Goal: Information Seeking & Learning: Learn about a topic

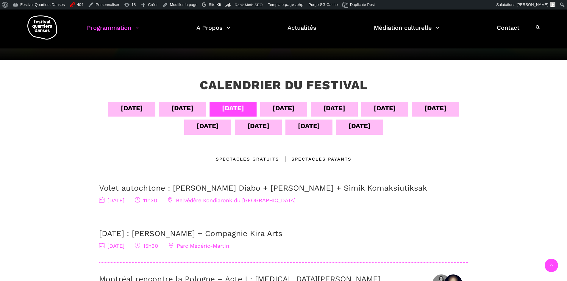
scroll to position [30, 0]
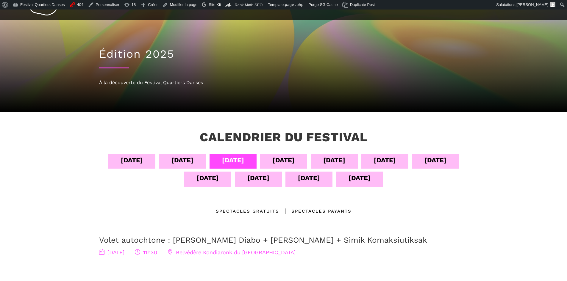
click at [322, 183] on div "[DATE]" at bounding box center [308, 179] width 47 height 15
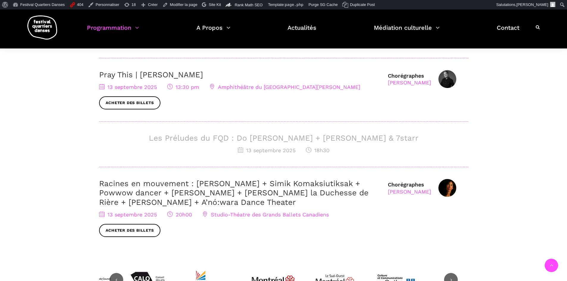
scroll to position [89, 0]
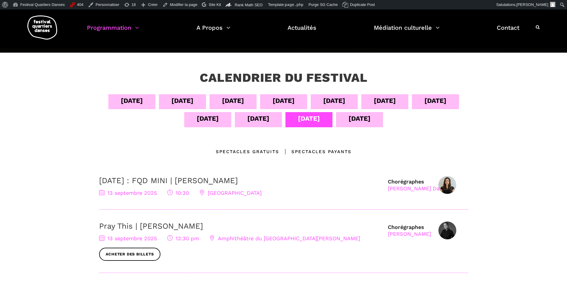
click at [345, 125] on div "14 sept" at bounding box center [359, 119] width 47 height 15
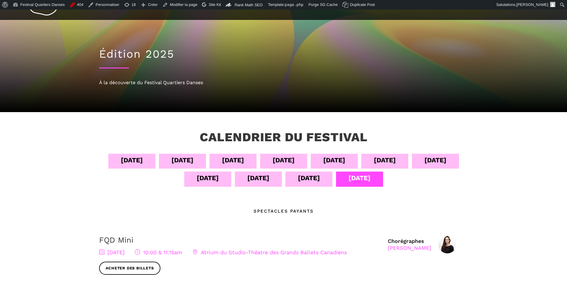
scroll to position [60, 0]
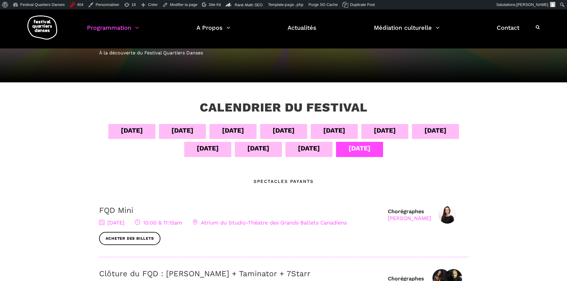
click at [182, 133] on div "05 sept" at bounding box center [182, 130] width 22 height 10
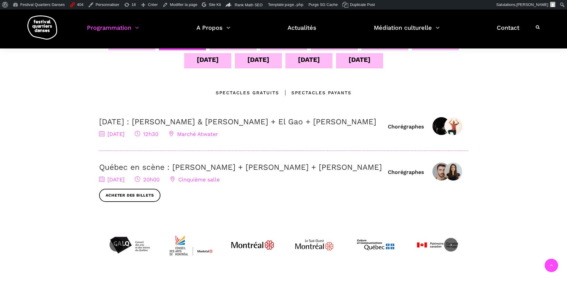
scroll to position [149, 0]
drag, startPoint x: 398, startPoint y: 171, endPoint x: 82, endPoint y: 163, distance: 316.4
click at [82, 163] on div "Calendrier du festival 04 sept 05 sept 06 sept 07 sept 08 sept 09 sept 10 sept …" at bounding box center [283, 139] width 567 height 292
drag, startPoint x: 73, startPoint y: 110, endPoint x: 150, endPoint y: 130, distance: 79.8
click at [150, 130] on div "Calendrier du festival 04 sept 05 sept 06 sept 07 sept 08 sept 09 sept 10 sept …" at bounding box center [283, 139] width 567 height 292
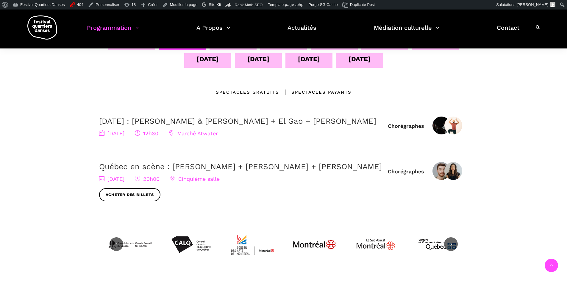
click at [163, 126] on h3 "5 septembre : Athena Lucie Assamba & Leah Danga + El Gao + Rameez Karim" at bounding box center [240, 121] width 283 height 9
click at [318, 61] on div "13 sept" at bounding box center [309, 59] width 22 height 10
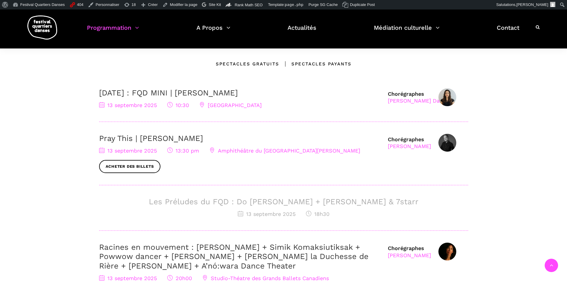
scroll to position [119, 0]
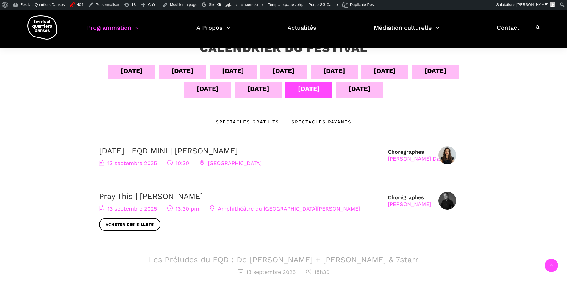
click at [371, 90] on div "14 sept" at bounding box center [359, 89] width 22 height 10
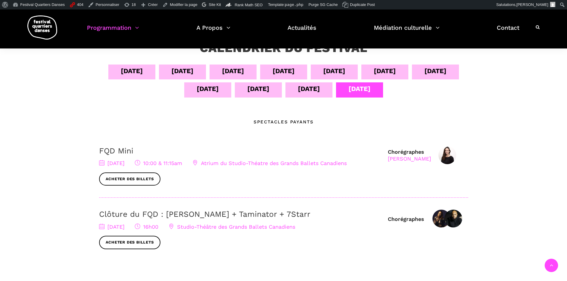
click at [313, 84] on div "13 sept" at bounding box center [309, 89] width 22 height 10
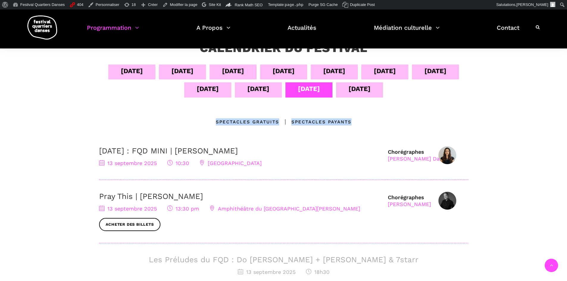
drag, startPoint x: 419, startPoint y: 124, endPoint x: 215, endPoint y: 120, distance: 204.2
click at [215, 120] on div "Emplacements Spectacles gratuits Spectacles Payants" at bounding box center [283, 121] width 369 height 7
click at [185, 119] on div "Emplacements Spectacles gratuits Spectacles Payants" at bounding box center [283, 121] width 369 height 7
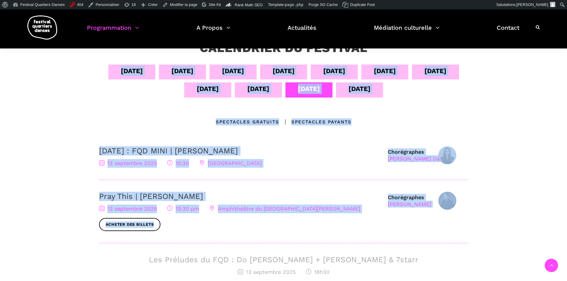
drag, startPoint x: 72, startPoint y: 74, endPoint x: 496, endPoint y: 227, distance: 450.6
click at [496, 227] on div "Calendrier du festival 04 sept 05 sept 06 sept 07 sept 08 sept 09 sept 10 sept …" at bounding box center [283, 232] width 567 height 419
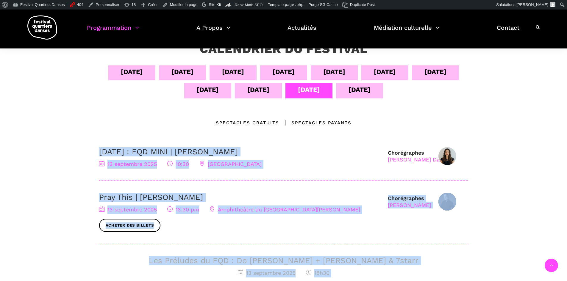
scroll to position [89, 0]
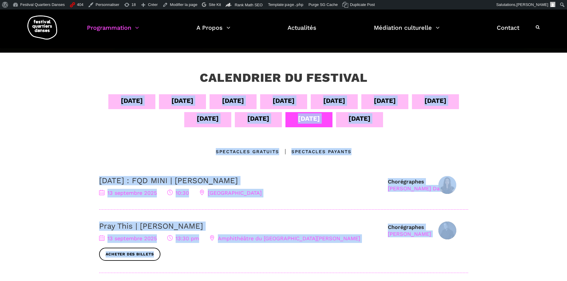
drag, startPoint x: 315, startPoint y: 192, endPoint x: 78, endPoint y: 101, distance: 253.7
click at [78, 101] on div "Calendrier du festival 04 sept 05 sept 06 sept 07 sept 08 sept 09 sept 10 sept …" at bounding box center [283, 262] width 567 height 419
click at [66, 117] on div "Calendrier du festival 04 sept 05 sept 06 sept 07 sept 08 sept 09 sept 10 sept …" at bounding box center [283, 262] width 567 height 419
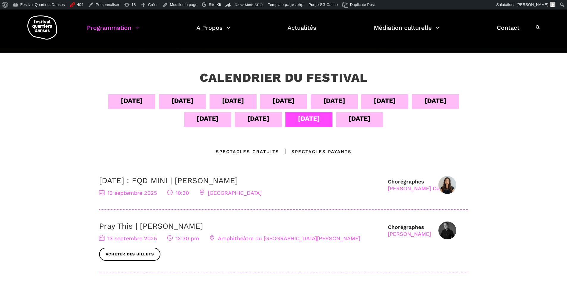
click at [190, 124] on div "11 sept" at bounding box center [207, 119] width 47 height 15
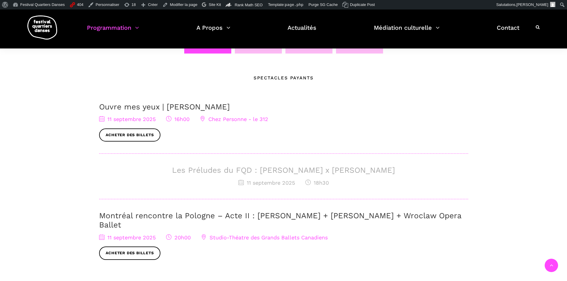
scroll to position [238, 0]
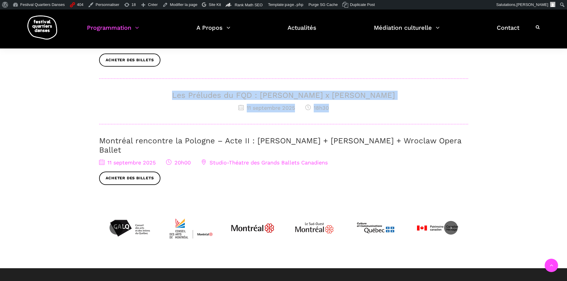
drag, startPoint x: 165, startPoint y: 87, endPoint x: 413, endPoint y: 114, distance: 249.3
click at [412, 114] on div "Ouvre mes yeux | Charles-Alexis Desgagnés 11 septembre 2025 16h00 Chez Personne…" at bounding box center [283, 106] width 369 height 158
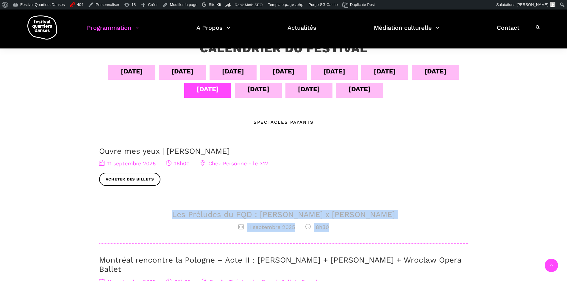
scroll to position [0, 0]
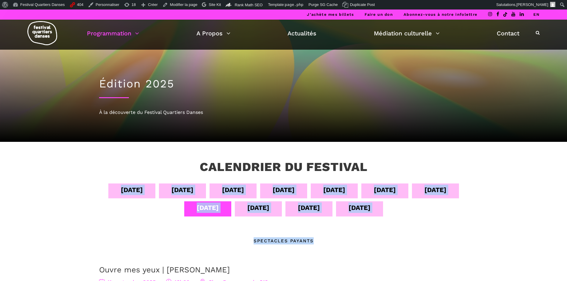
drag, startPoint x: 56, startPoint y: 162, endPoint x: 449, endPoint y: 221, distance: 397.6
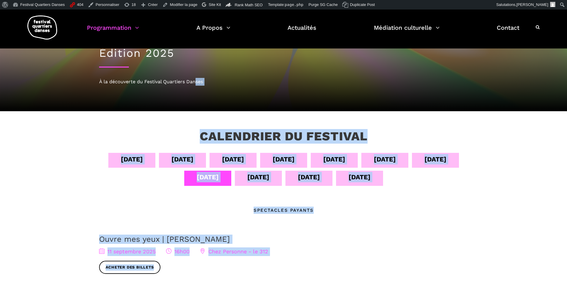
scroll to position [30, 0]
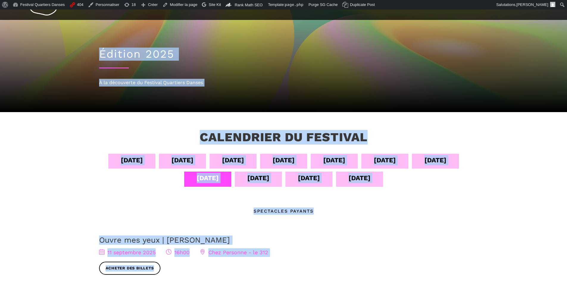
drag, startPoint x: 146, startPoint y: 234, endPoint x: 95, endPoint y: 49, distance: 191.2
click at [368, 216] on div "04 sept 05 sept 06 sept 07 sept 08 sept 09 sept 10 sept 11 sept 12 sept 13 sept…" at bounding box center [283, 284] width 381 height 260
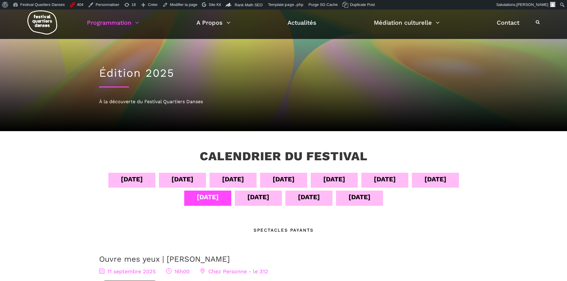
scroll to position [0, 0]
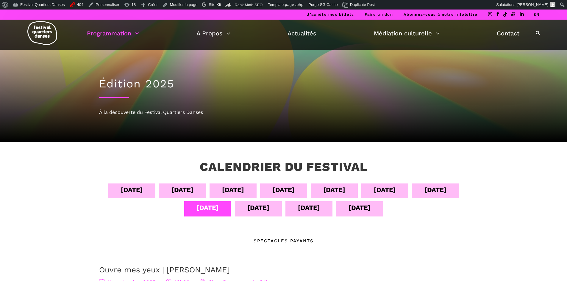
click at [182, 188] on div "05 sept" at bounding box center [182, 190] width 22 height 10
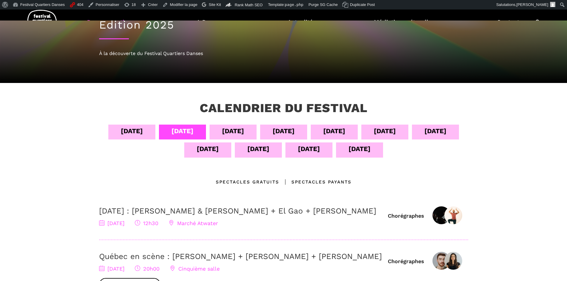
scroll to position [60, 0]
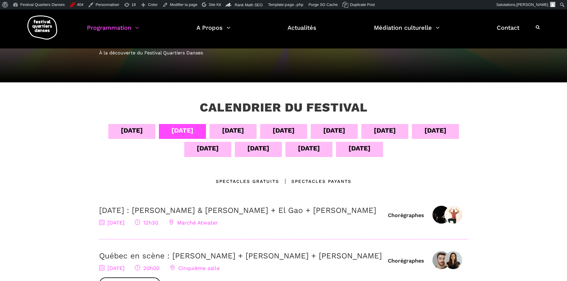
click at [157, 212] on link "5 septembre : Athena Lucie Assamba & Leah Danga + El Gao + Rameez Karim" at bounding box center [237, 210] width 277 height 9
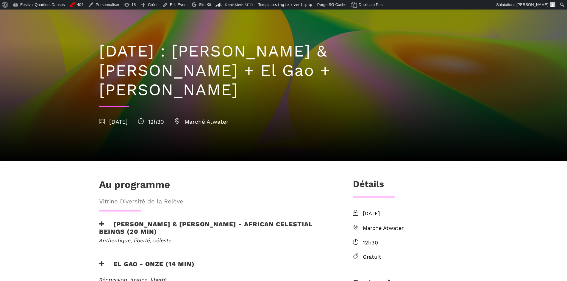
scroll to position [89, 0]
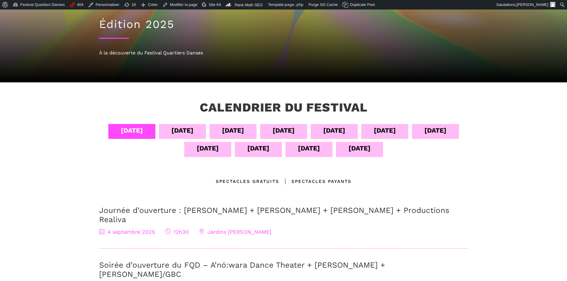
click at [241, 131] on div "[DATE]" at bounding box center [233, 130] width 22 height 10
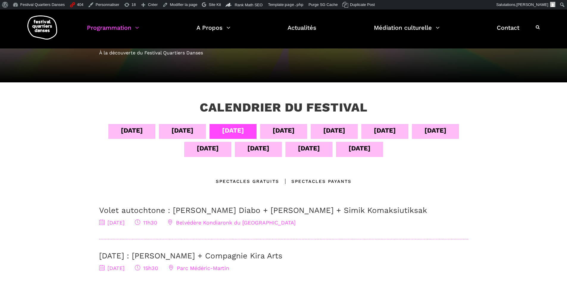
click at [280, 128] on div "[DATE]" at bounding box center [284, 130] width 22 height 10
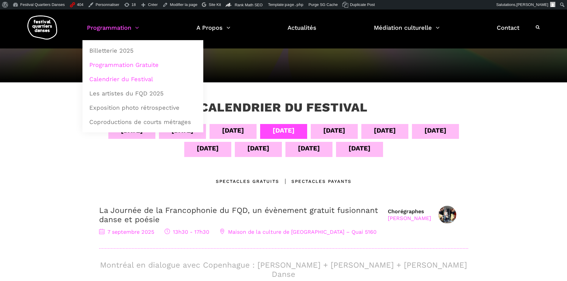
click at [121, 63] on link "Programmation Gratuite" at bounding box center [143, 65] width 114 height 14
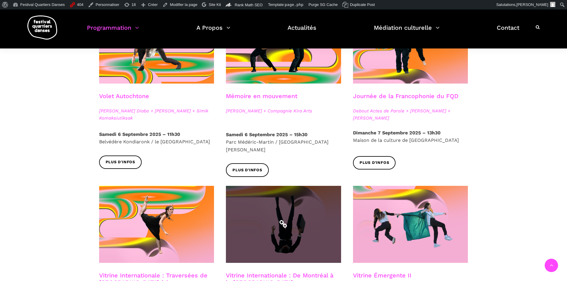
scroll to position [387, 0]
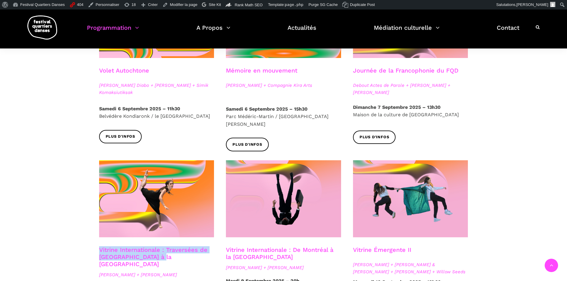
drag, startPoint x: 174, startPoint y: 250, endPoint x: 94, endPoint y: 244, distance: 79.7
click at [94, 246] on div "Vitrine Internationale : Traversées de Vancouver à la Suède Linus Jansner + Reb…" at bounding box center [156, 265] width 127 height 38
click at [168, 246] on link "Vitrine Internationale : Traversées de Vancouver à la Suède" at bounding box center [153, 256] width 108 height 21
click at [178, 247] on h3 "Vitrine Internationale : Traversées de Vancouver à la Suède" at bounding box center [156, 256] width 115 height 21
drag, startPoint x: 175, startPoint y: 251, endPoint x: 121, endPoint y: 251, distance: 53.9
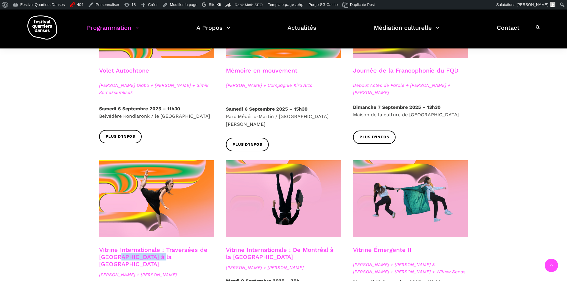
click at [121, 251] on h3 "Vitrine Internationale : Traversées de Vancouver à la Suède" at bounding box center [156, 256] width 115 height 21
click at [171, 249] on h3 "Vitrine Internationale : Traversées de Vancouver à la Suède" at bounding box center [156, 256] width 115 height 21
drag, startPoint x: 170, startPoint y: 250, endPoint x: 95, endPoint y: 241, distance: 75.9
click at [95, 246] on div "Vitrine Internationale : Traversées de Vancouver à la Suède Linus Jansner + Reb…" at bounding box center [156, 265] width 127 height 38
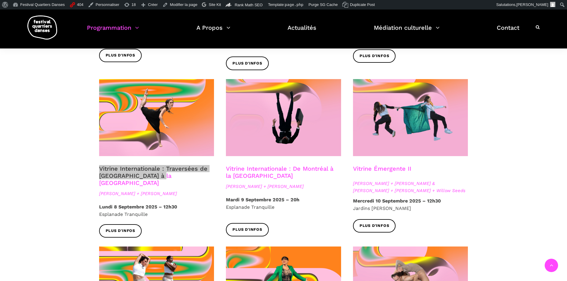
scroll to position [476, 0]
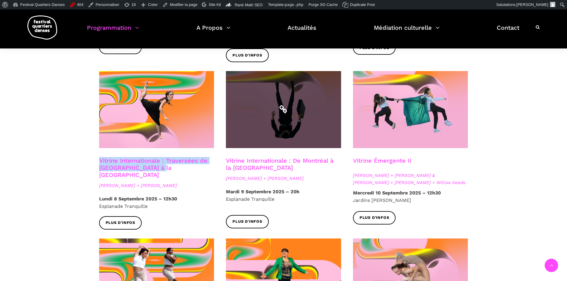
click at [276, 114] on span at bounding box center [283, 109] width 115 height 77
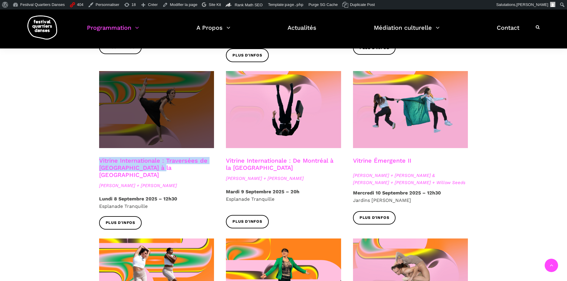
click at [161, 111] on span at bounding box center [156, 109] width 115 height 77
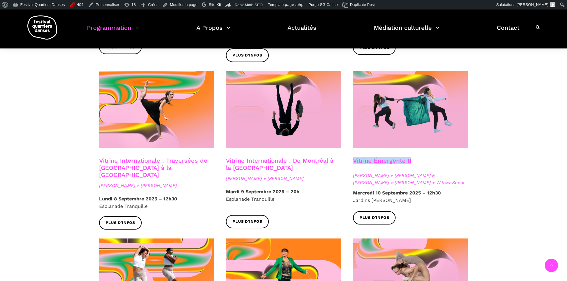
drag, startPoint x: 422, startPoint y: 153, endPoint x: 351, endPoint y: 154, distance: 71.7
click at [351, 157] on div "Vitrine Émergente II Anna Vauquier + Lara & Jhazza + Vincent Lacasse + Willow S…" at bounding box center [410, 173] width 127 height 32
copy link "Vitrine Émergente II"
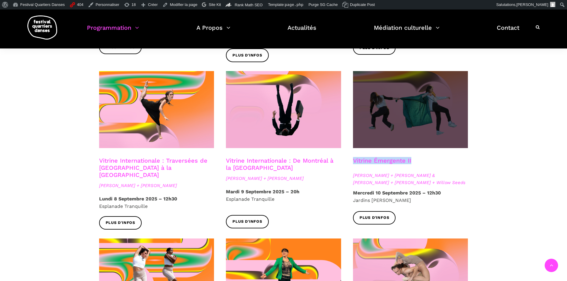
click at [421, 106] on span at bounding box center [410, 109] width 115 height 77
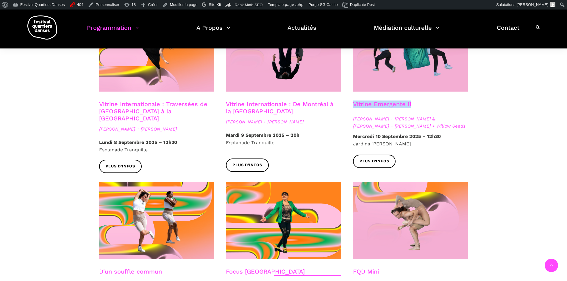
scroll to position [595, 0]
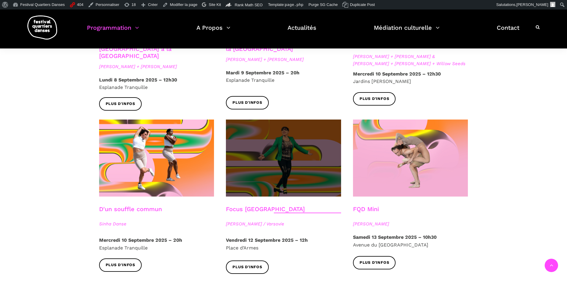
click at [262, 174] on span at bounding box center [283, 158] width 115 height 77
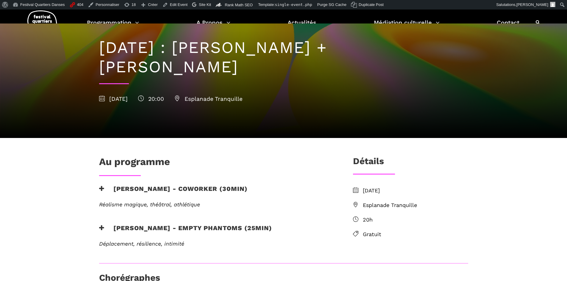
scroll to position [60, 0]
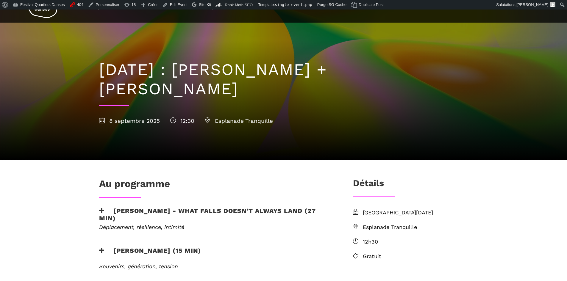
scroll to position [60, 0]
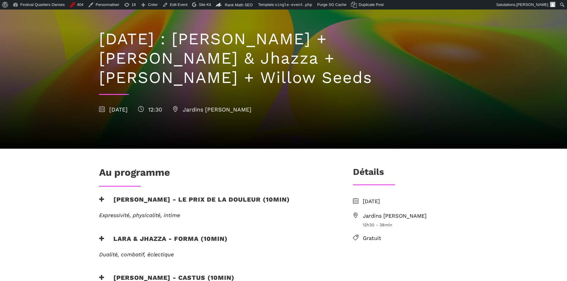
scroll to position [89, 0]
